Goal: Use online tool/utility: Utilize a website feature to perform a specific function

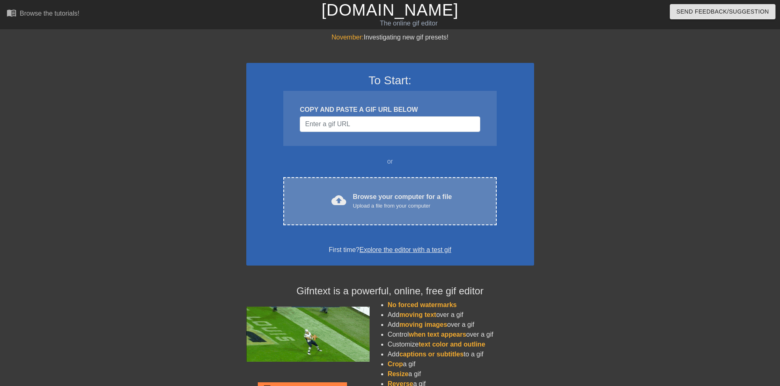
click at [380, 197] on div "Browse your computer for a file Upload a file from your computer" at bounding box center [402, 201] width 99 height 18
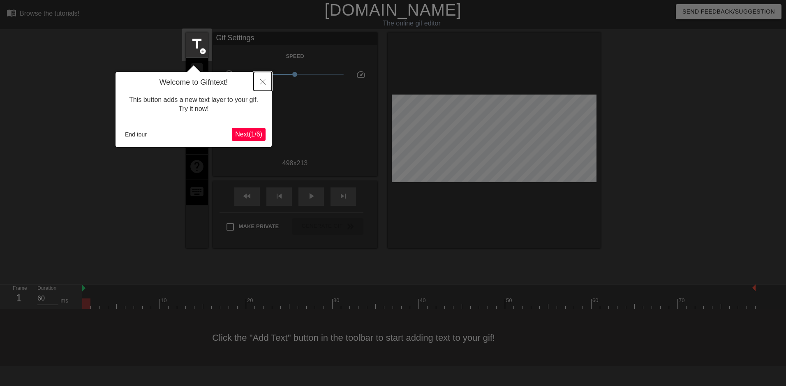
click at [262, 83] on icon "Close" at bounding box center [263, 82] width 6 height 6
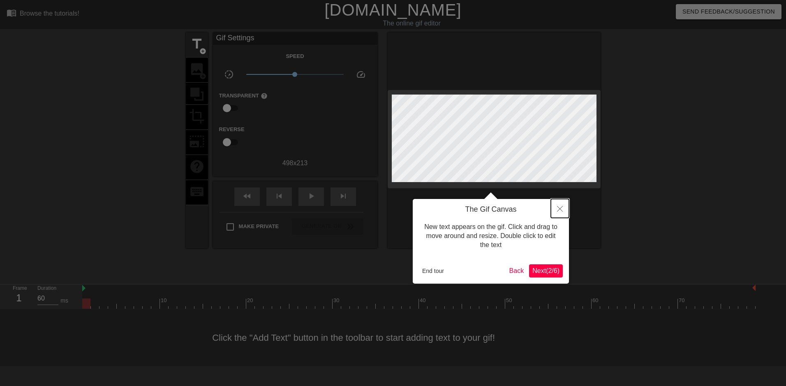
click at [563, 211] on button "Close" at bounding box center [560, 208] width 18 height 19
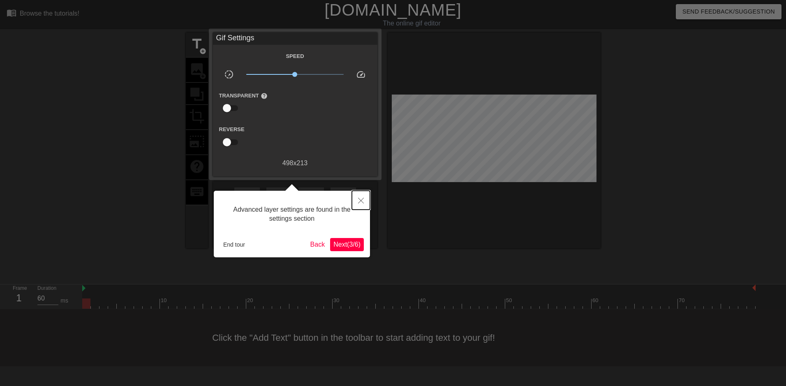
click at [357, 199] on button "Close" at bounding box center [361, 200] width 18 height 19
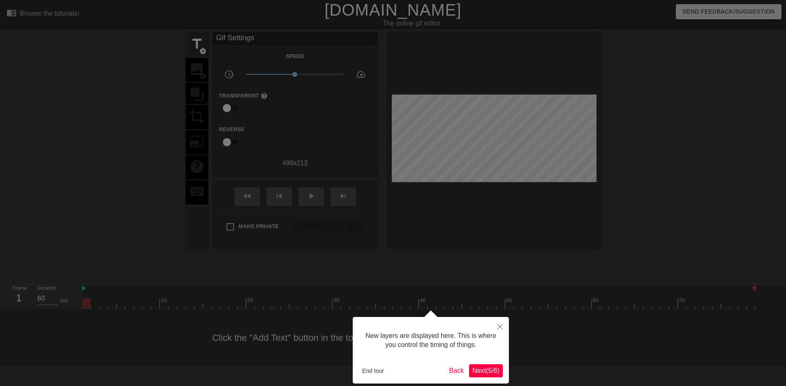
scroll to position [7, 0]
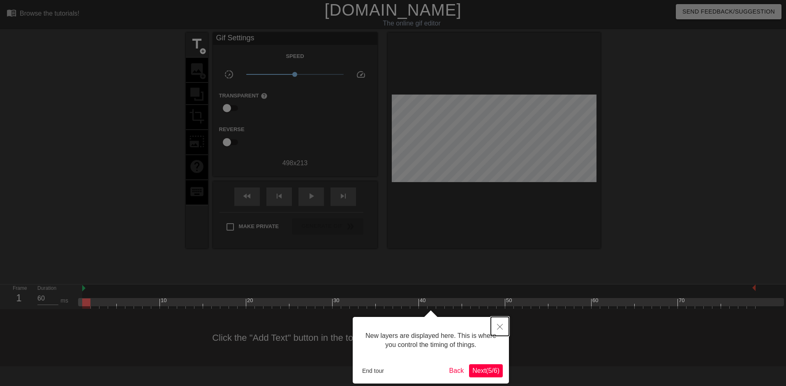
click at [499, 327] on icon "Close" at bounding box center [500, 327] width 6 height 6
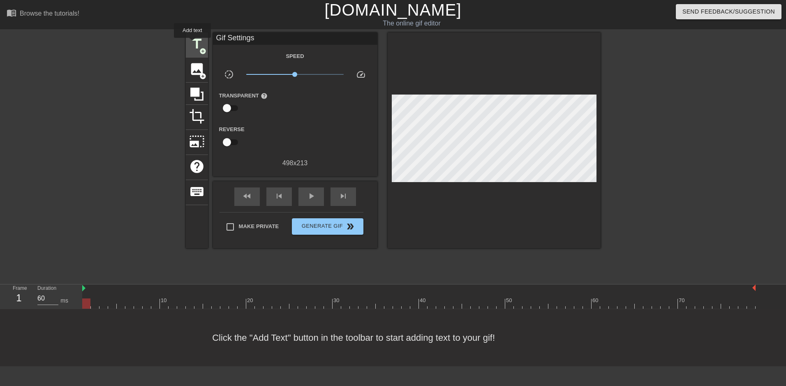
click at [194, 44] on span "title" at bounding box center [197, 44] width 16 height 16
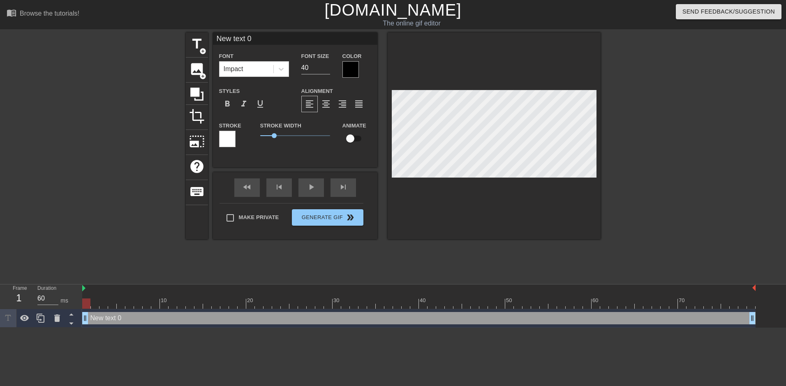
scroll to position [1, 2]
type input "New text0"
type textarea "New te0"
type input "New t0"
type textarea "New t0"
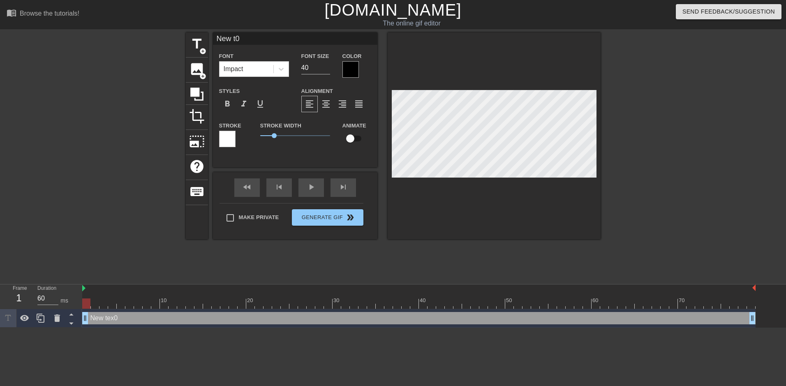
type input "New 0"
type textarea "New 0"
type input "New0"
type textarea "New0"
type input "Ne0"
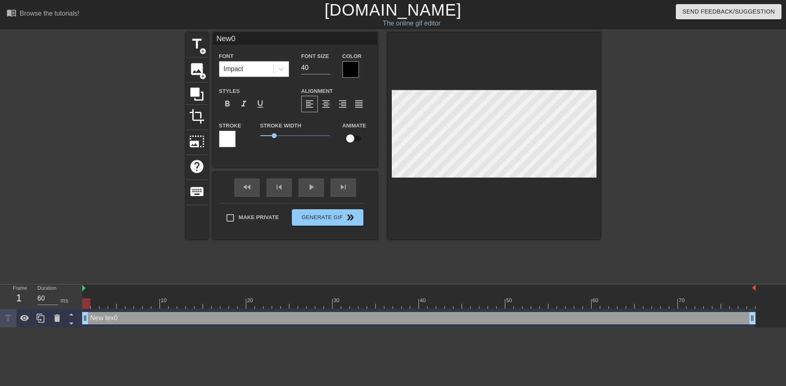
type textarea "Ne0"
type input "N0"
type textarea "N0"
type input "0"
type textarea "0"
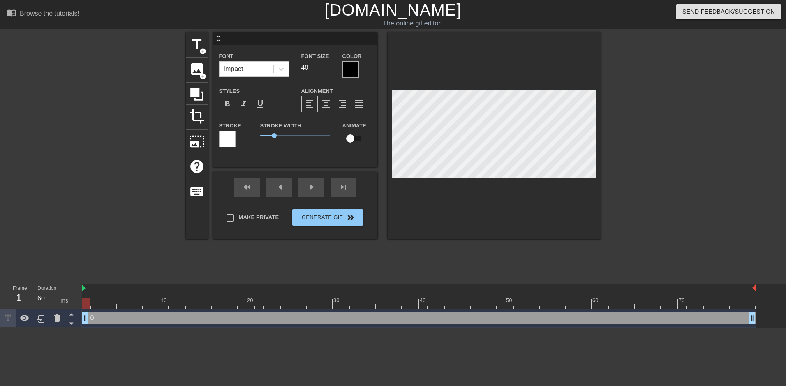
scroll to position [1, 1]
type input "O"
type textarea "O"
type input "On"
type textarea "On"
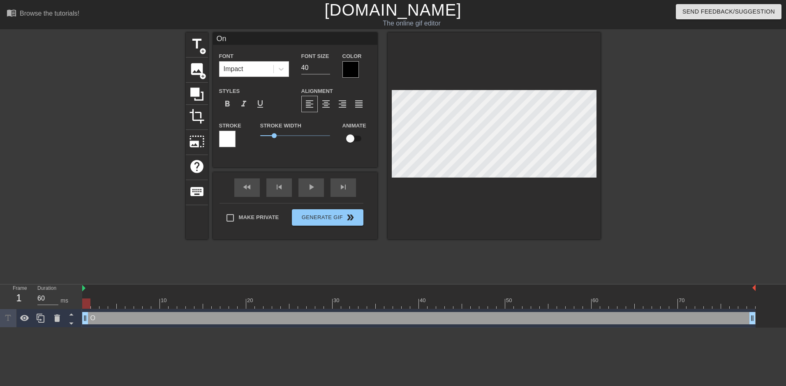
type input "Onc"
type textarea "Onc"
type input "Once"
type textarea "Once"
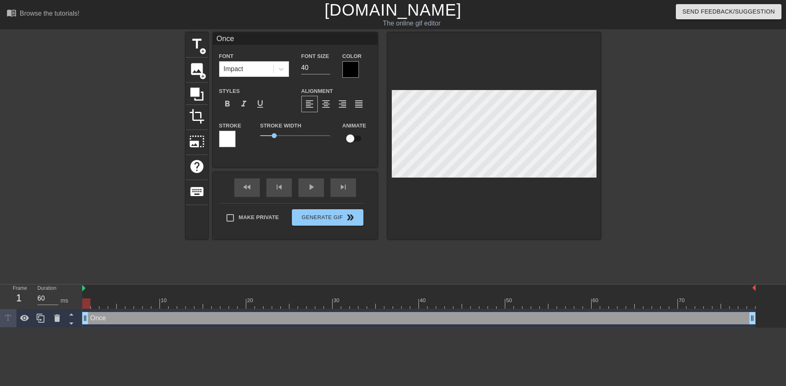
type input "Once"
type textarea "Once"
type input "Once e"
type textarea "Once e"
type input "Once ev"
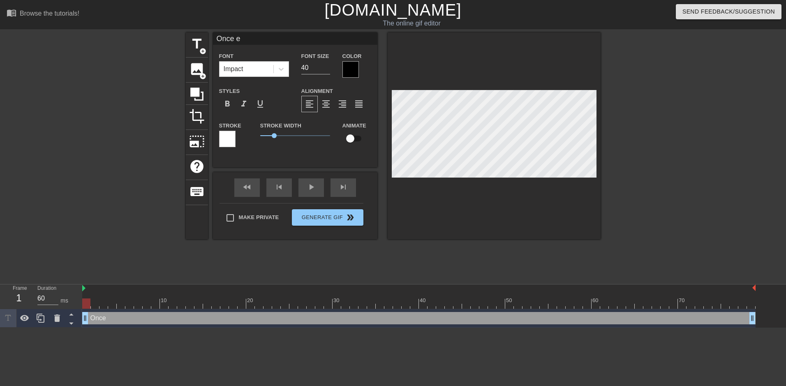
type textarea "Once ev"
type input "Once eve"
type textarea "Once eve"
type input "Once ever"
type textarea "Once ever"
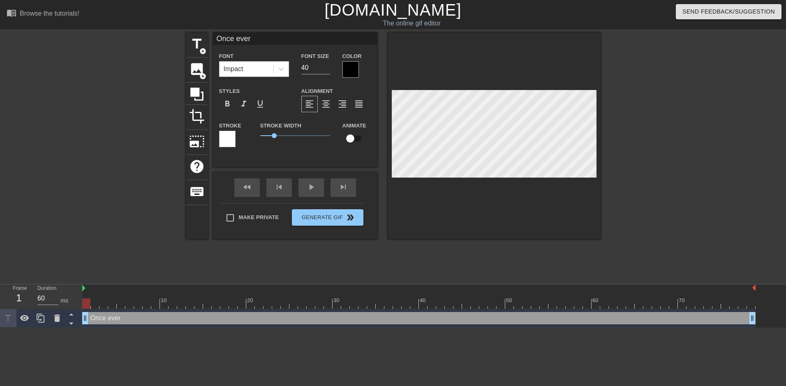
type input "Once every"
type textarea "Once every"
type input "Once everyo"
type textarea "Once everyo"
type input "Once everyon"
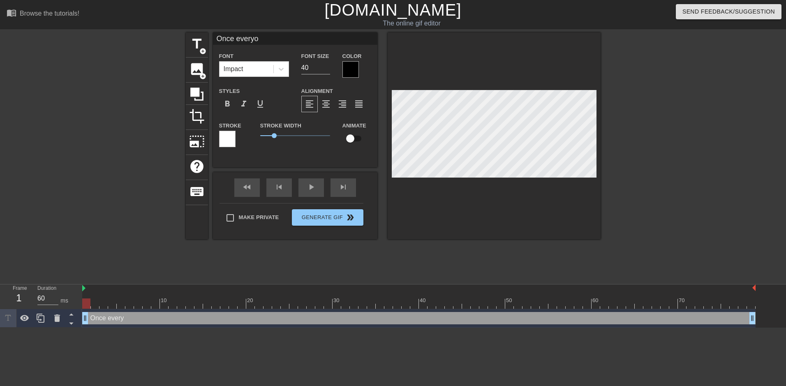
type textarea "Once everyon"
type input "Once everyone"
type textarea "Once everyone"
type input "Once everyone"
type textarea "Once everyone"
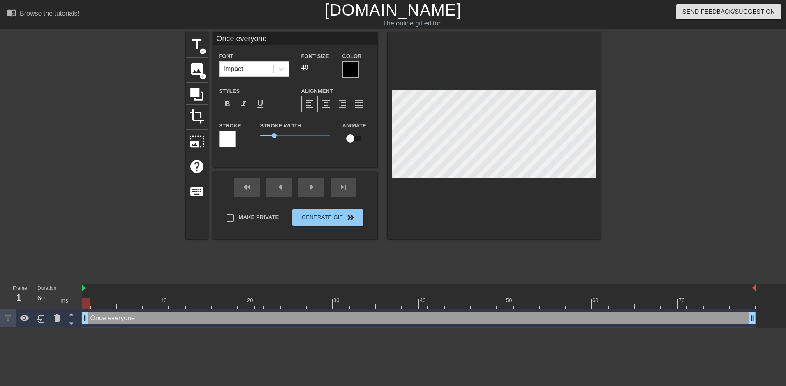
type input "Once everyone i"
type textarea "Once everyone i"
type input "Once everyone is"
type textarea "Once everyone is"
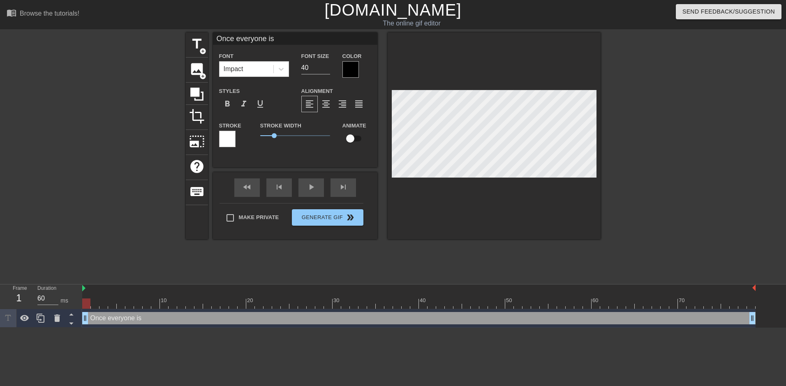
type input "Once everyone is"
type textarea "Once everyone is"
type input "Once everyone is R"
type textarea "Once everyone is R"
type input "Once everyone is Ra"
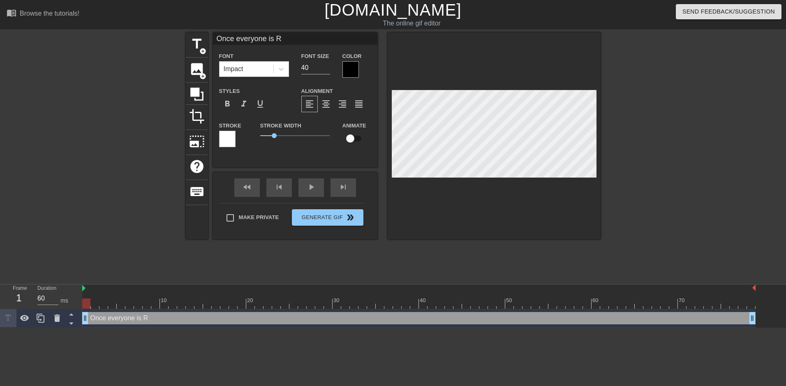
type textarea "Once everyone is Ra"
type input "Once everyone is Rac"
type textarea "Once everyone is Rac"
type input "Once everyone is Raci"
type textarea "Once everyone is Raci"
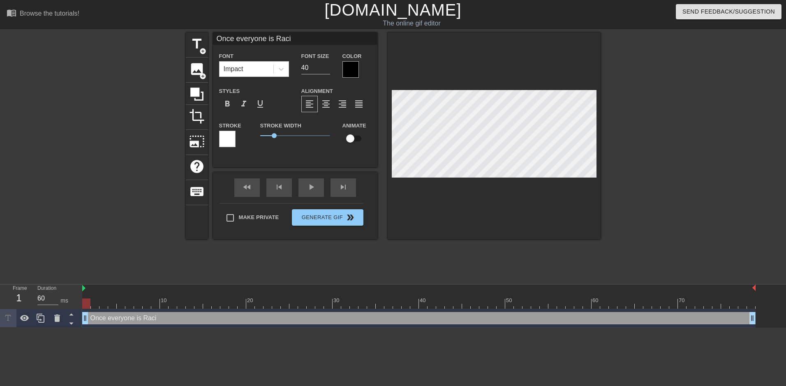
type input "Once everyone is Racis"
type textarea "Once everyone is Racis"
type input "Once everyone is Racist"
type textarea "Once everyone is Racist"
type input "Once everyone is Racist."
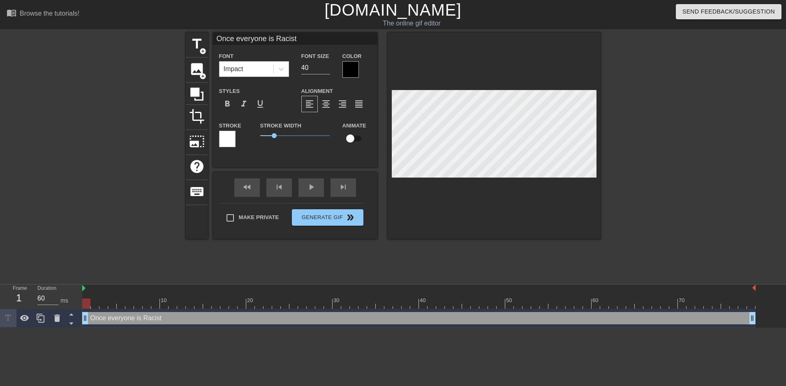
type textarea "Once everyone is Racist."
type input "Once everyone is Racist.."
type textarea "Once everyone is Racist.."
click at [351, 67] on div at bounding box center [351, 69] width 16 height 16
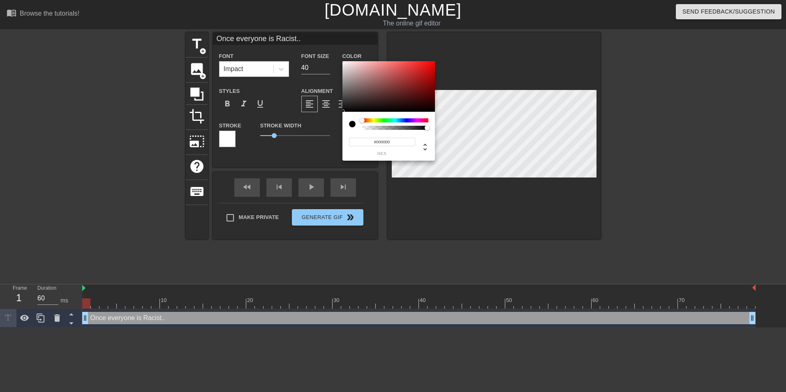
click at [385, 153] on span "hex" at bounding box center [382, 153] width 66 height 5
type input "0"
type input "1"
drag, startPoint x: 385, startPoint y: 126, endPoint x: 452, endPoint y: 105, distance: 70.2
click at [452, 105] on div "0 r 0 g 0 b 1 a" at bounding box center [393, 196] width 786 height 392
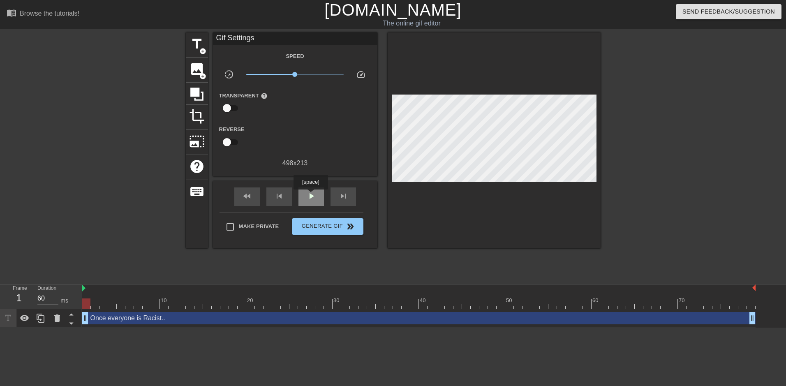
click at [311, 195] on span "play_arrow" at bounding box center [311, 196] width 10 height 10
click at [311, 196] on span "pause" at bounding box center [311, 196] width 10 height 10
click at [311, 196] on span "play_arrow" at bounding box center [311, 196] width 10 height 10
click at [311, 196] on span "pause" at bounding box center [311, 196] width 10 height 10
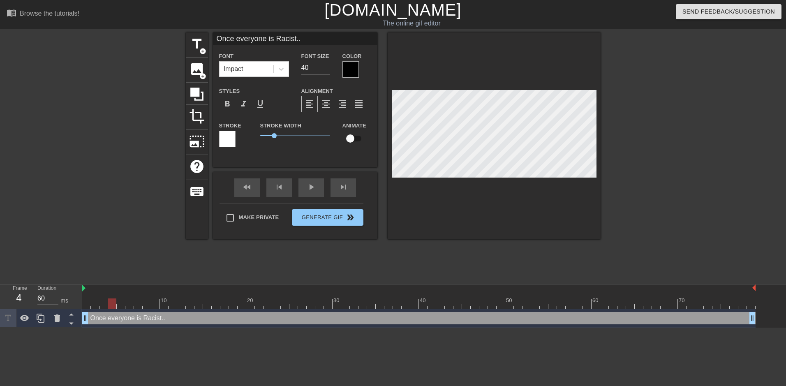
click at [440, 213] on div at bounding box center [494, 135] width 213 height 207
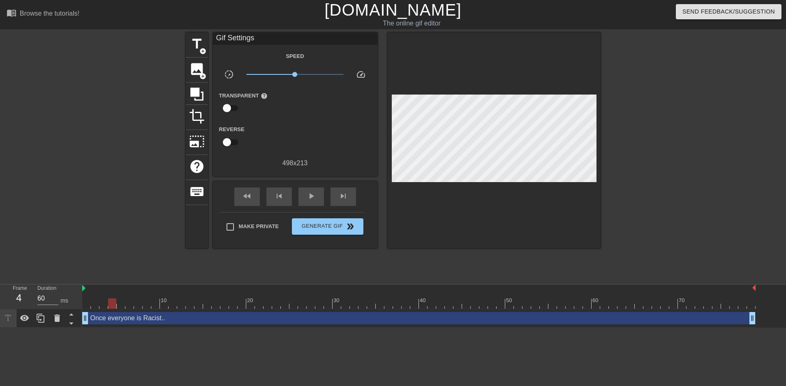
click at [438, 211] on div at bounding box center [494, 140] width 213 height 216
click at [436, 211] on div at bounding box center [494, 140] width 213 height 216
click at [186, 231] on div "title add_circle image add_circle crop photo_size_select_large help keyboard" at bounding box center [197, 140] width 22 height 216
click at [200, 44] on span "title" at bounding box center [197, 44] width 16 height 16
